Goal: Obtain resource: Download file/media

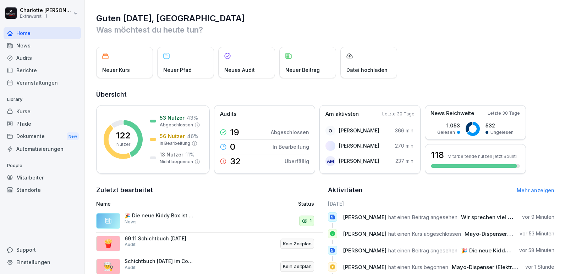
click at [31, 133] on div "Dokumente New" at bounding box center [42, 136] width 77 height 13
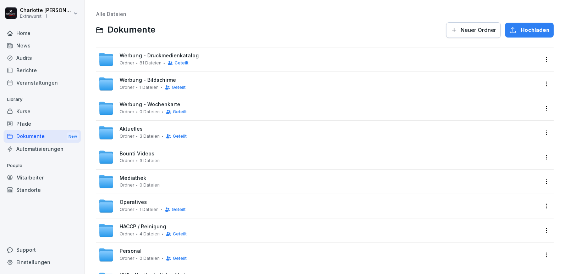
click at [135, 136] on div "Ordner 3 Dateien Geteilt" at bounding box center [153, 137] width 67 height 6
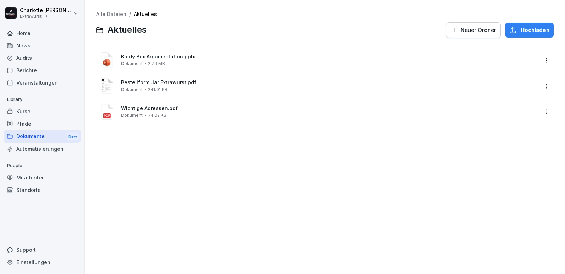
click at [140, 56] on span "Kiddy Box Argumentation.pptx" at bounding box center [329, 57] width 417 height 6
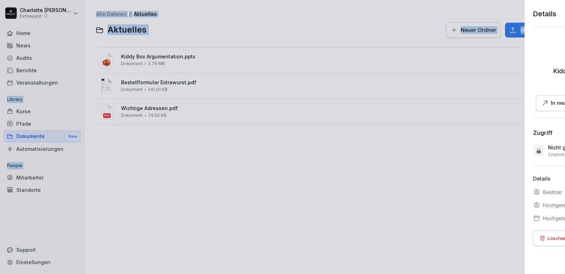
click at [140, 56] on div at bounding box center [282, 137] width 565 height 274
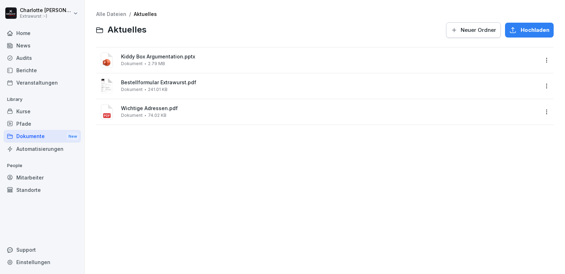
click at [152, 61] on div "Kiddy Box Argumentation.pptx Dokument 2.79 MB" at bounding box center [329, 60] width 417 height 12
